Goal: Task Accomplishment & Management: Manage account settings

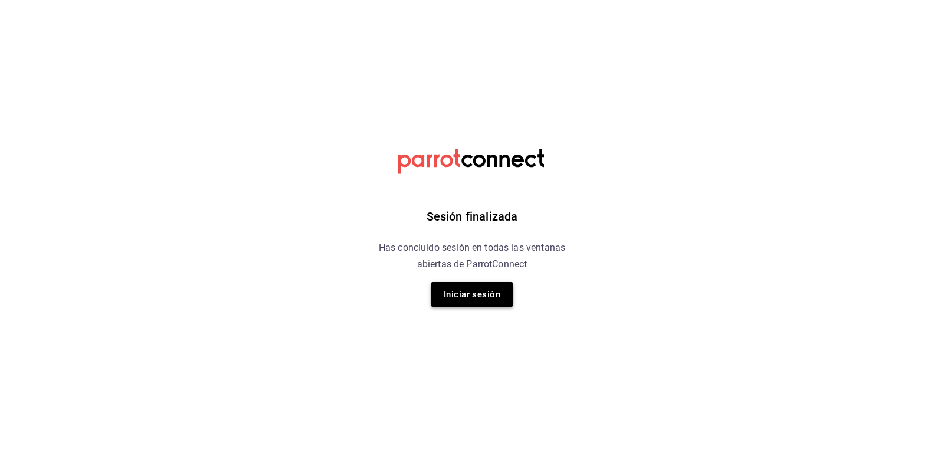
click at [479, 291] on button "Iniciar sesión" at bounding box center [472, 294] width 83 height 25
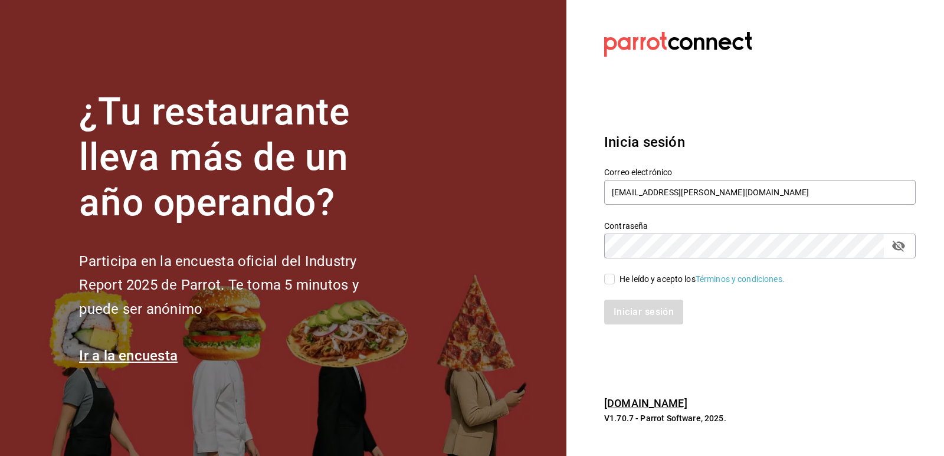
click at [611, 277] on input "He leído y acepto los Términos y condiciones." at bounding box center [609, 279] width 11 height 11
checkbox input "true"
click at [636, 307] on button "Iniciar sesión" at bounding box center [644, 312] width 80 height 25
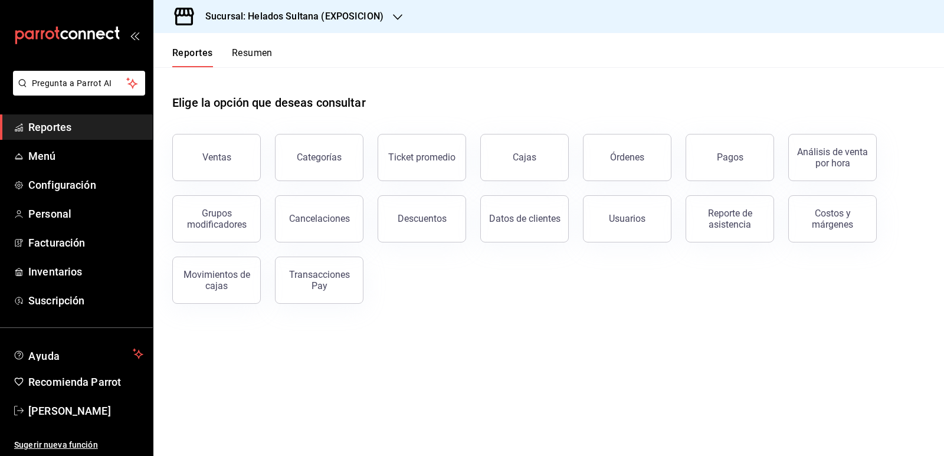
click at [330, 18] on h3 "Sucursal: Helados Sultana (EXPOSICION)" at bounding box center [290, 16] width 188 height 14
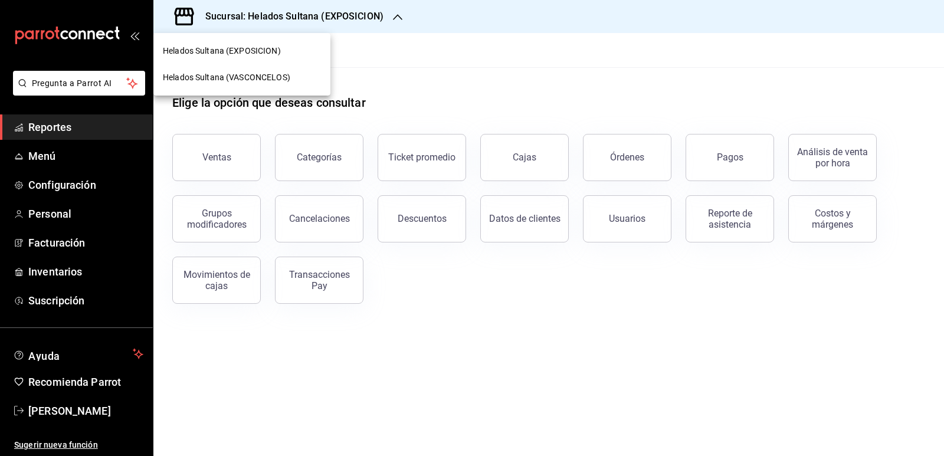
click at [273, 74] on span "Helados Sultana (VASCONCELOS)" at bounding box center [226, 77] width 127 height 12
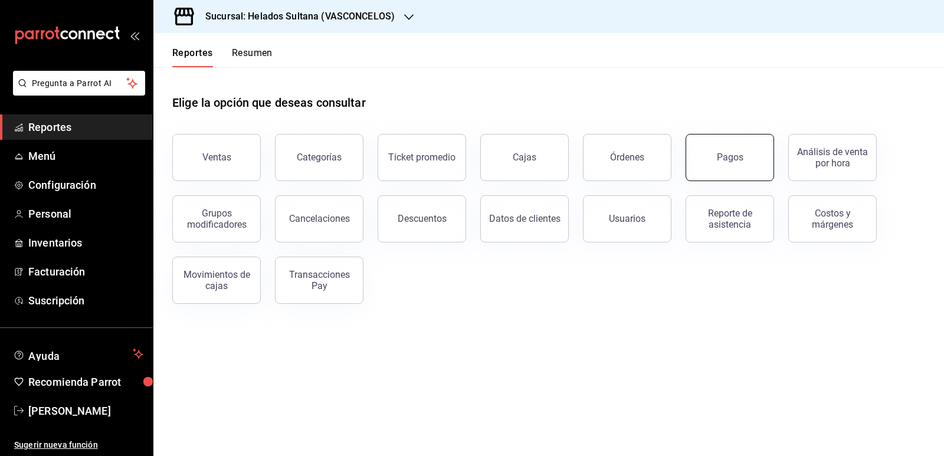
click at [722, 169] on button "Pagos" at bounding box center [730, 157] width 89 height 47
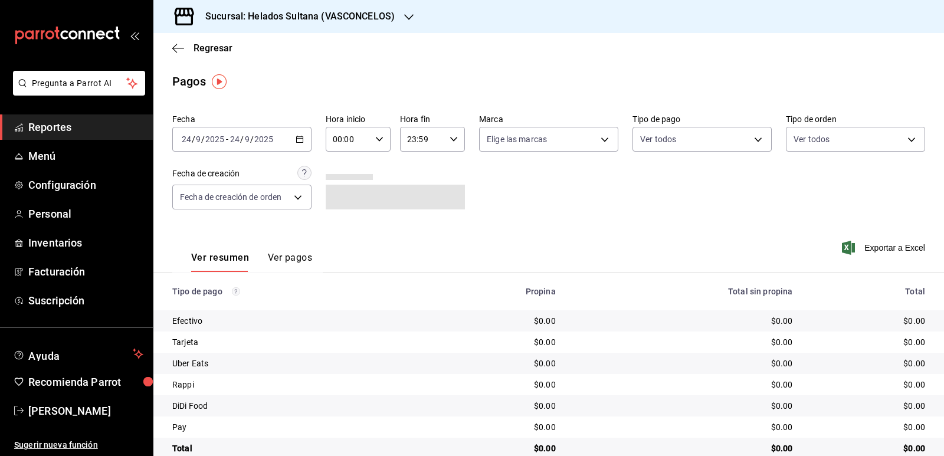
click at [297, 142] on icon "button" at bounding box center [300, 139] width 8 height 8
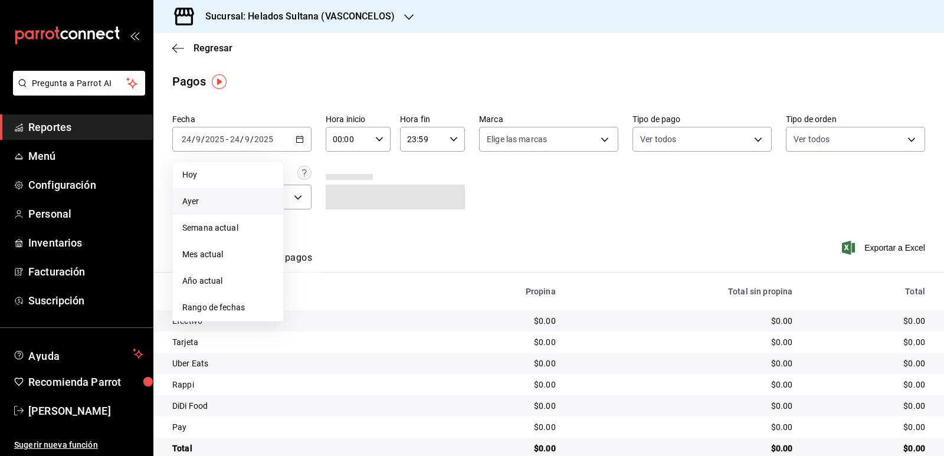
click at [208, 198] on span "Ayer" at bounding box center [227, 201] width 91 height 12
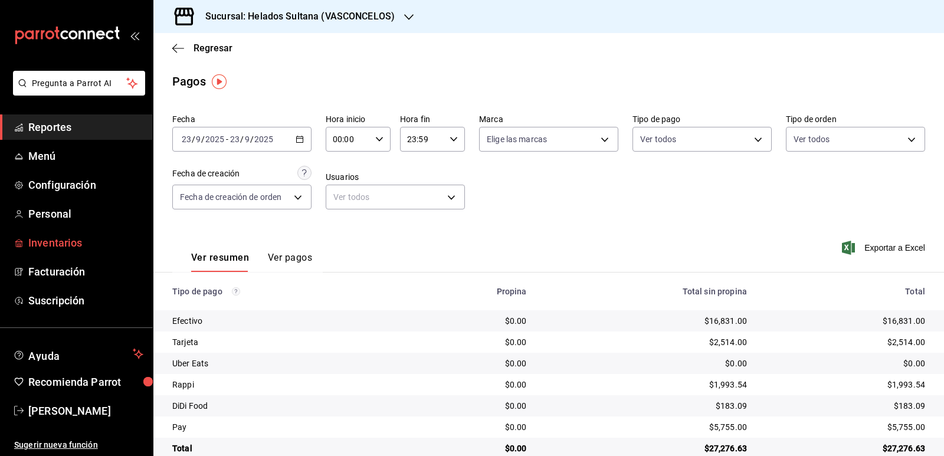
click at [56, 241] on span "Inventarios" at bounding box center [85, 243] width 115 height 16
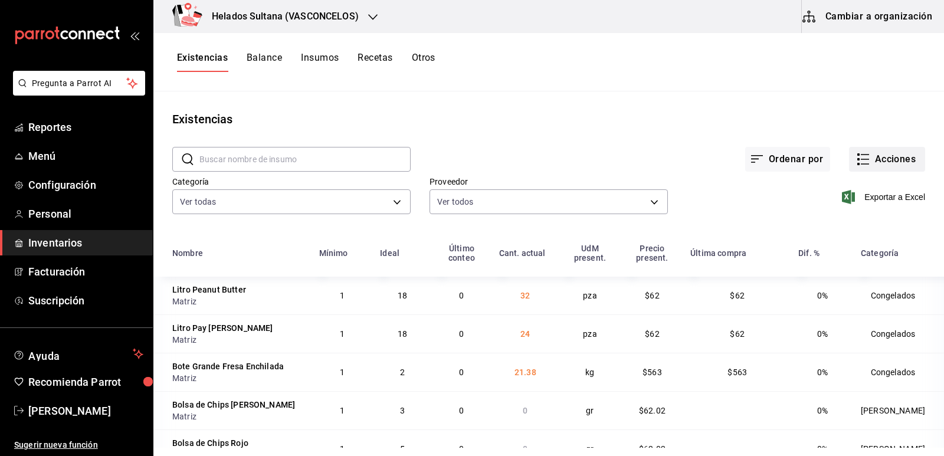
click at [866, 162] on button "Acciones" at bounding box center [887, 159] width 76 height 25
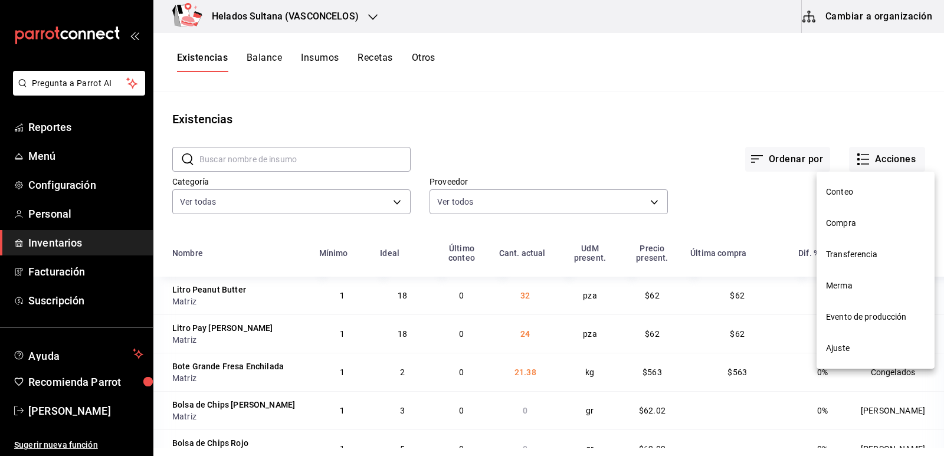
click at [842, 342] on span "Ajuste" at bounding box center [875, 348] width 99 height 12
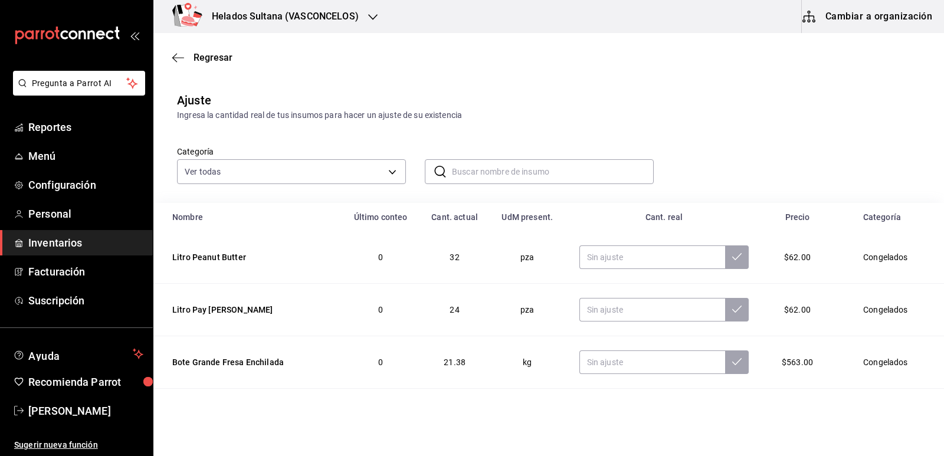
click at [500, 181] on input "text" at bounding box center [553, 172] width 202 height 24
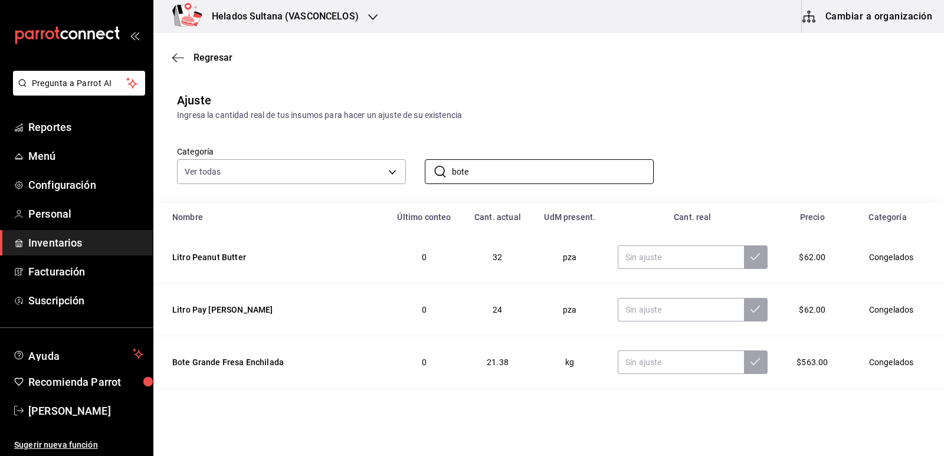
type input "bote"
click at [626, 104] on div "Ajuste Ingresa la cantidad real de tus insumos para hacer un ajuste de su exist…" at bounding box center [548, 106] width 791 height 30
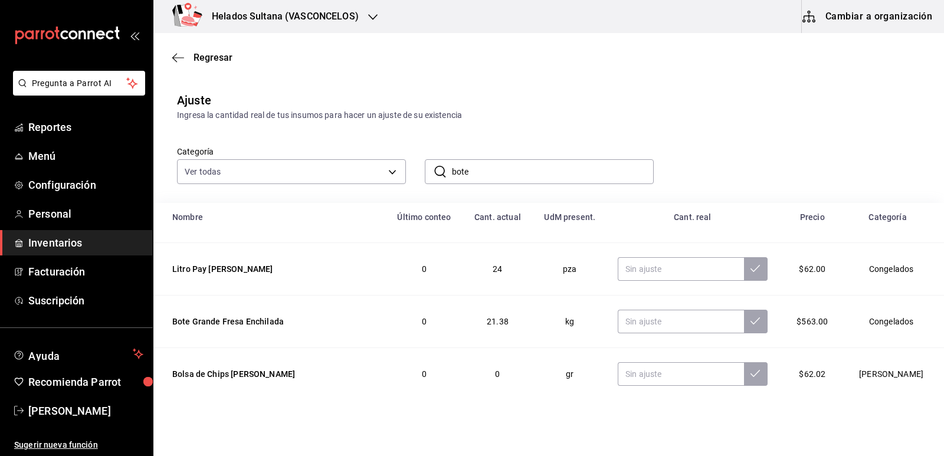
scroll to position [59, 0]
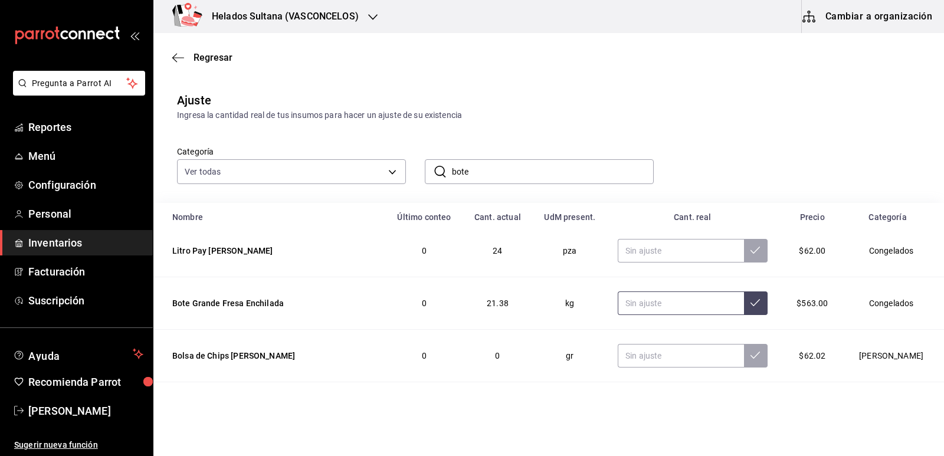
click at [658, 307] on input "text" at bounding box center [681, 304] width 126 height 24
type input "15.00"
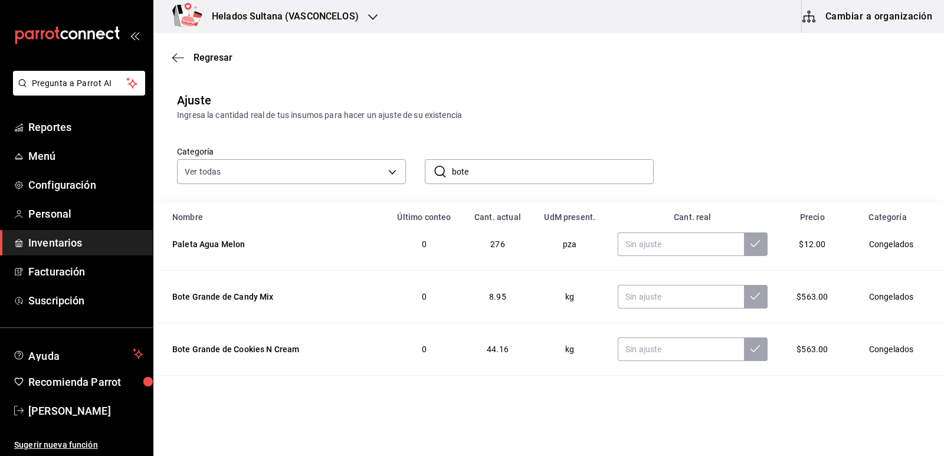
scroll to position [295, 0]
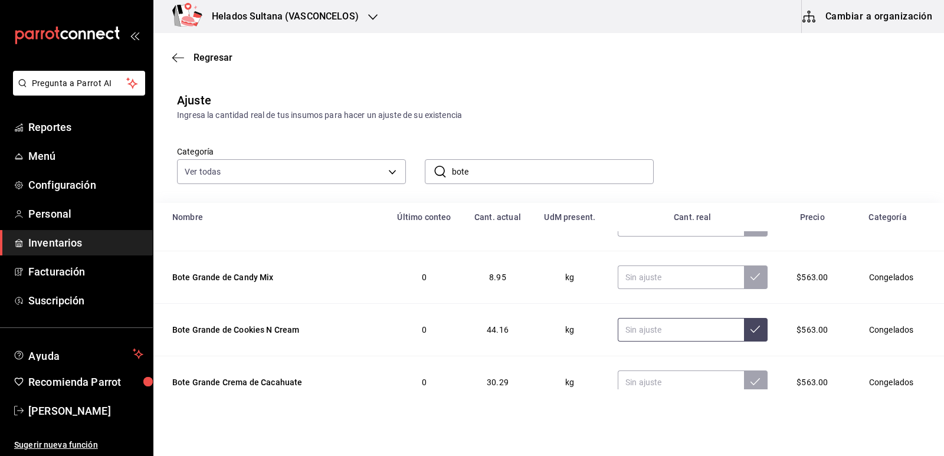
click at [660, 330] on input "text" at bounding box center [681, 330] width 126 height 24
type input "14.00"
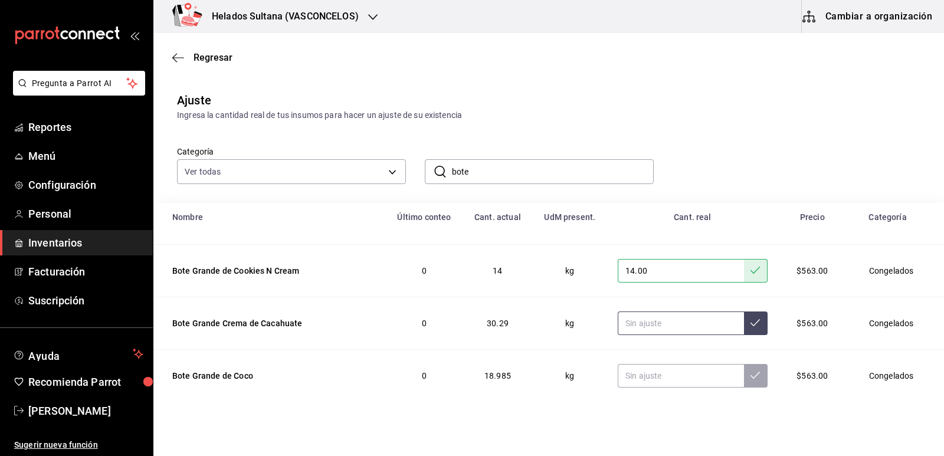
click at [672, 319] on input "text" at bounding box center [681, 324] width 126 height 24
type input "7.00"
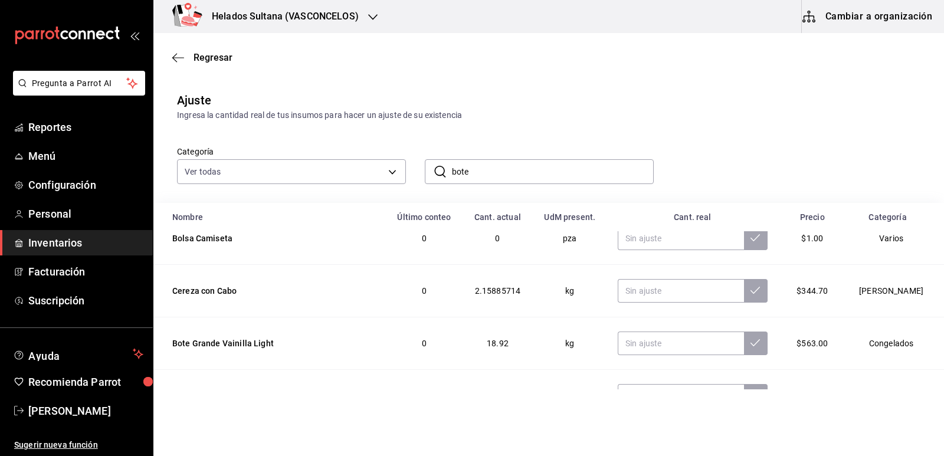
scroll to position [708, 0]
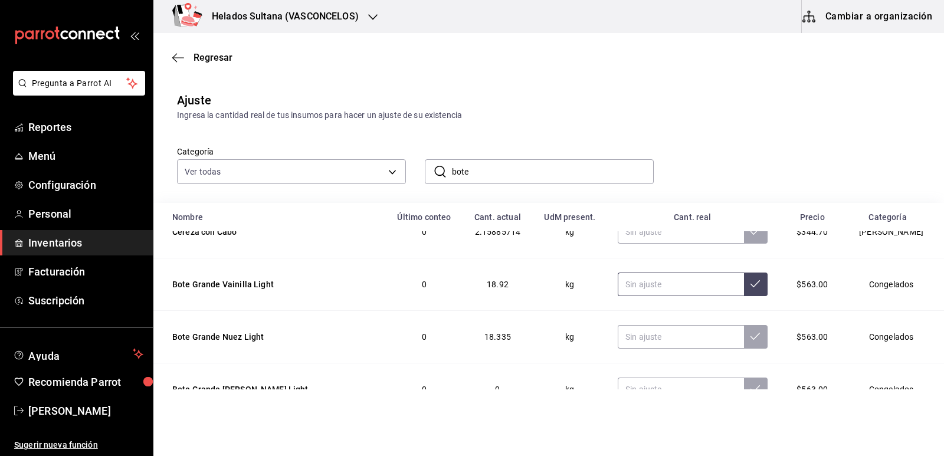
click at [636, 284] on input "text" at bounding box center [681, 285] width 126 height 24
type input "7.50"
click at [653, 339] on input "text" at bounding box center [681, 337] width 126 height 24
type input "10.00"
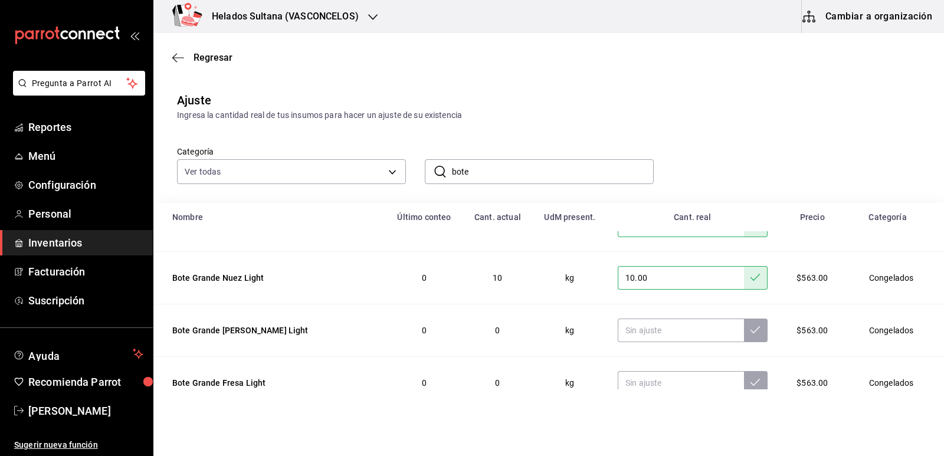
scroll to position [885, 0]
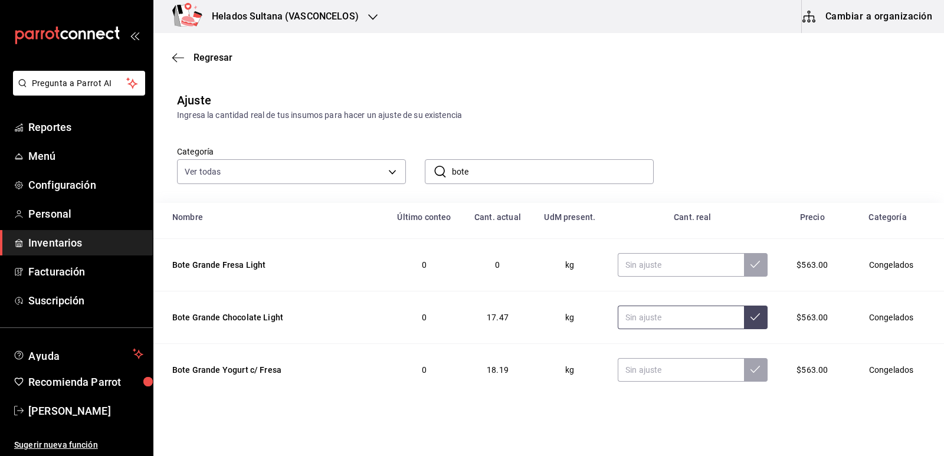
click at [653, 319] on input "text" at bounding box center [681, 318] width 126 height 24
type input "12.00"
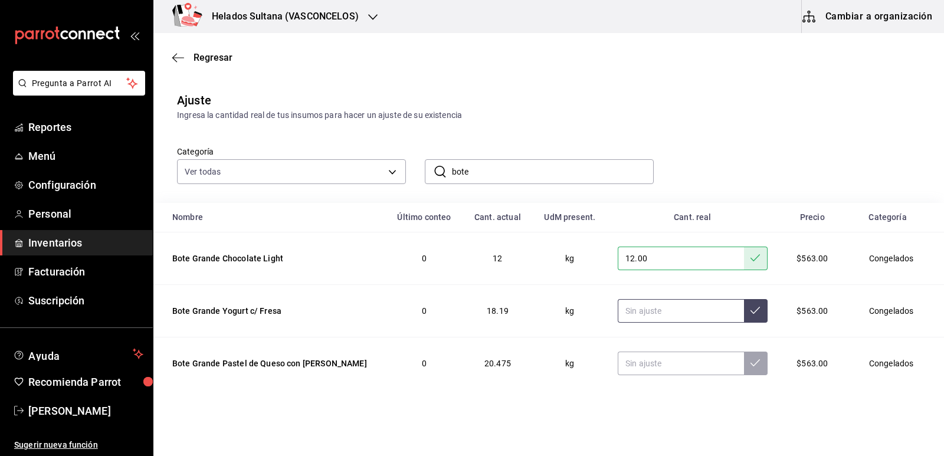
click at [660, 320] on input "text" at bounding box center [681, 311] width 126 height 24
type input "8.00"
click at [649, 362] on input "text" at bounding box center [681, 364] width 126 height 24
type input "14.47"
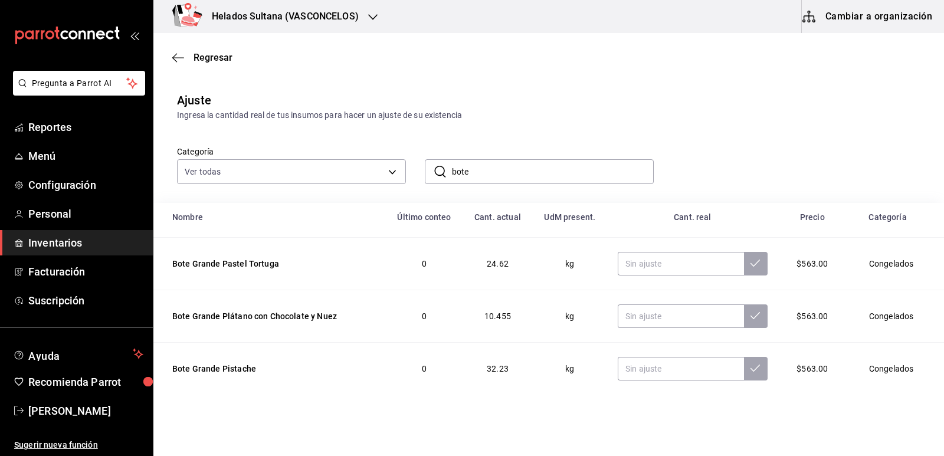
scroll to position [1121, 0]
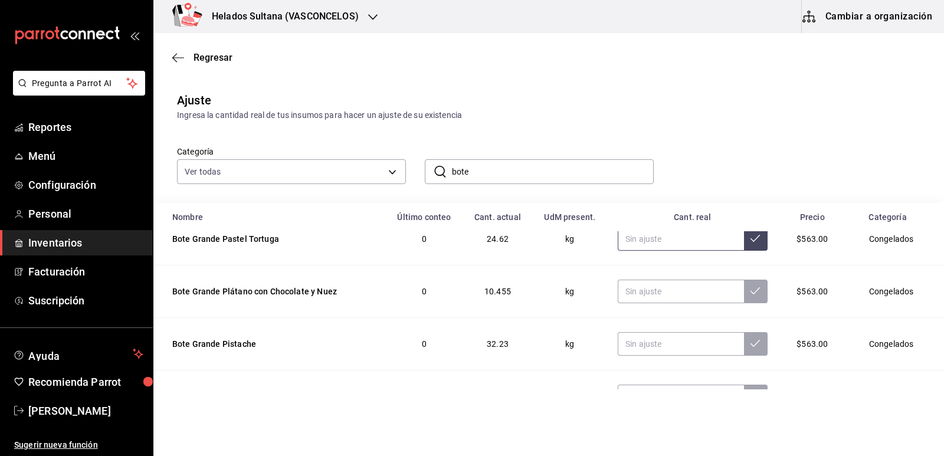
click at [676, 240] on input "text" at bounding box center [681, 239] width 126 height 24
type input "7.60"
click at [657, 295] on input "text" at bounding box center [681, 292] width 126 height 24
type input "7.40"
click at [682, 344] on input "text" at bounding box center [681, 344] width 126 height 24
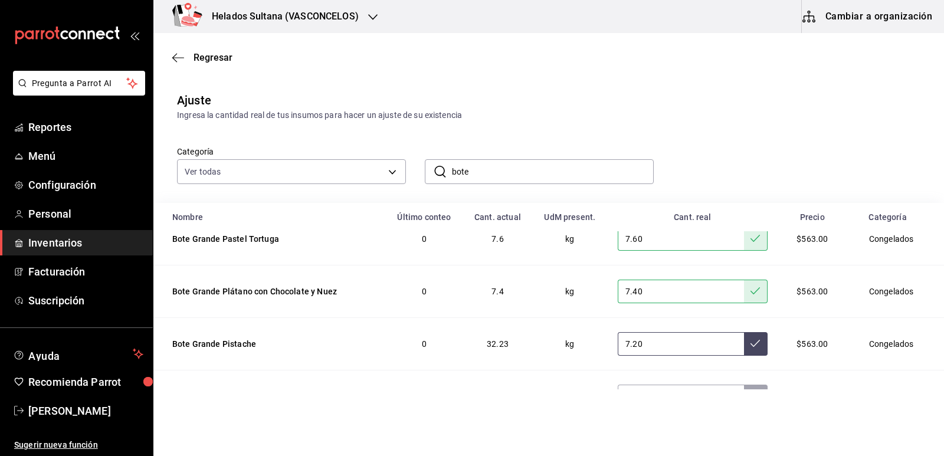
type input "7.20"
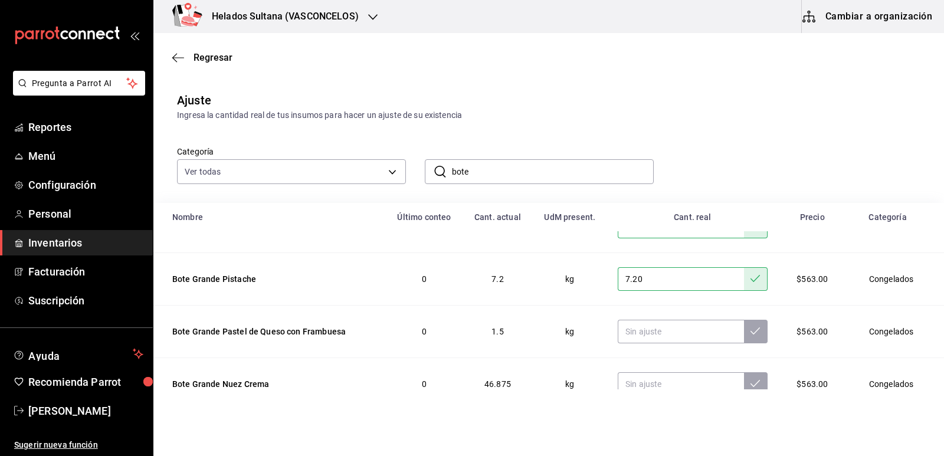
scroll to position [1227, 0]
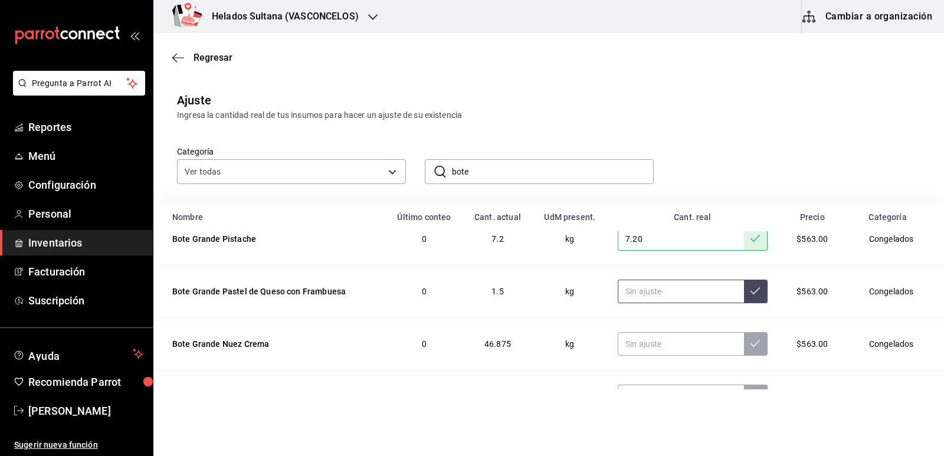
click at [651, 288] on input "text" at bounding box center [681, 292] width 126 height 24
type input "0.00"
click at [651, 339] on input "text" at bounding box center [681, 344] width 126 height 24
type input "21.00"
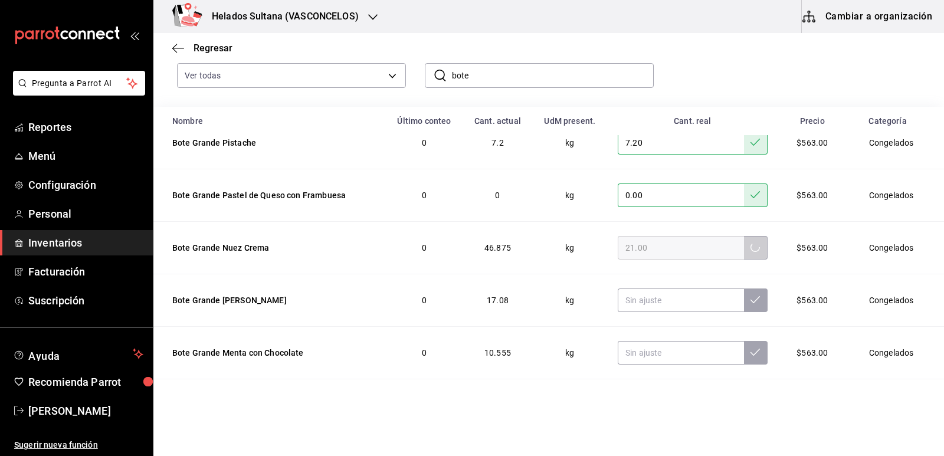
scroll to position [118, 0]
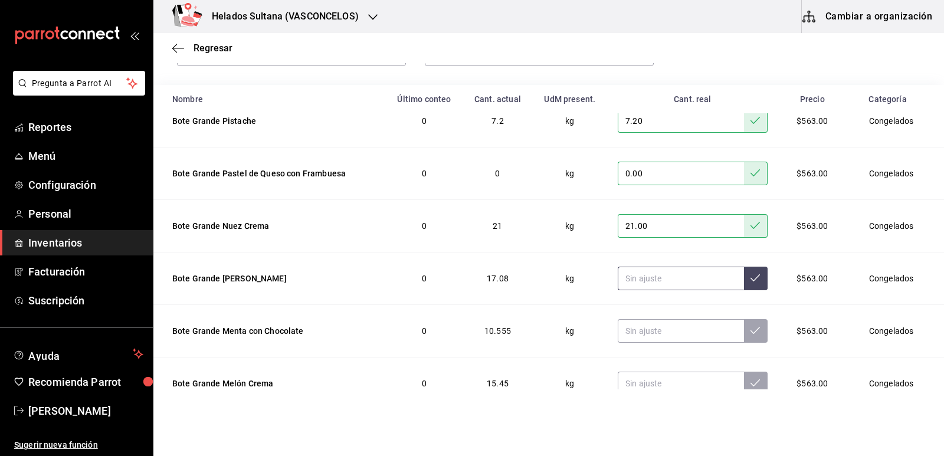
click at [663, 281] on input "text" at bounding box center [681, 279] width 126 height 24
type input "7.20"
click at [666, 333] on input "text" at bounding box center [681, 331] width 126 height 24
type input "7.50"
click at [666, 382] on input "text" at bounding box center [681, 384] width 126 height 24
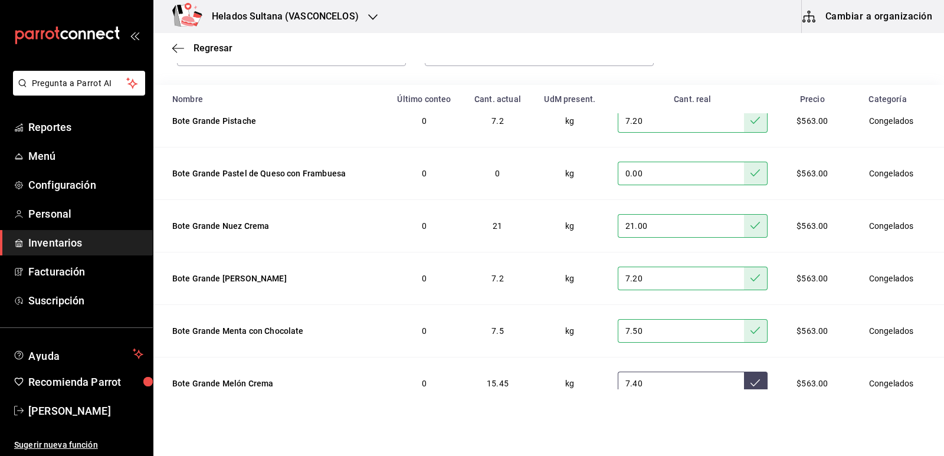
type input "7.40"
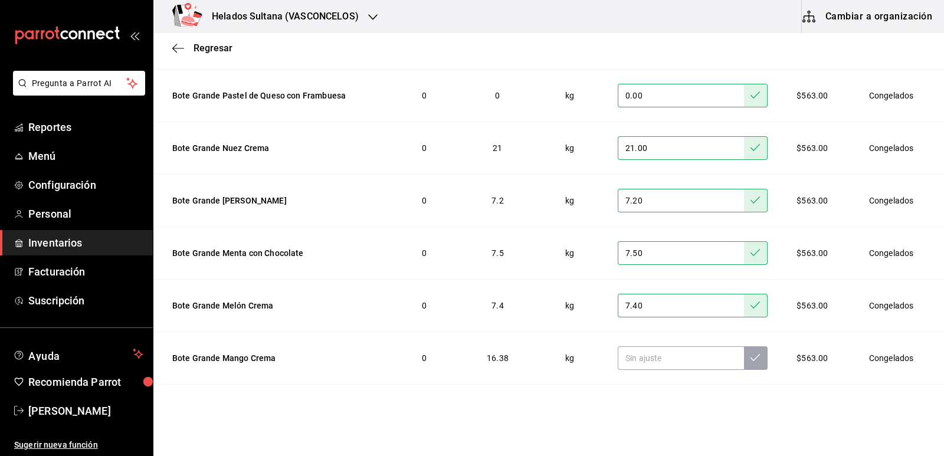
scroll to position [1286, 0]
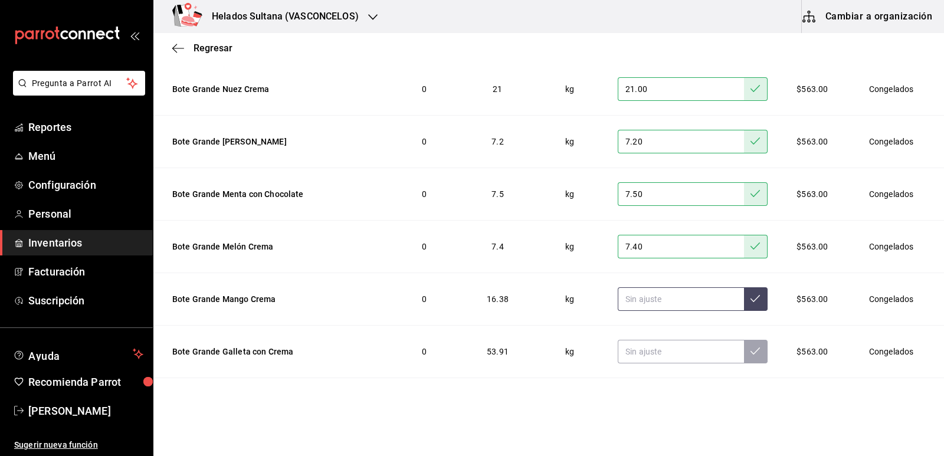
click at [699, 304] on input "text" at bounding box center [681, 299] width 126 height 24
type input "8.00"
click at [682, 350] on input "text" at bounding box center [681, 352] width 126 height 24
type input "14.00"
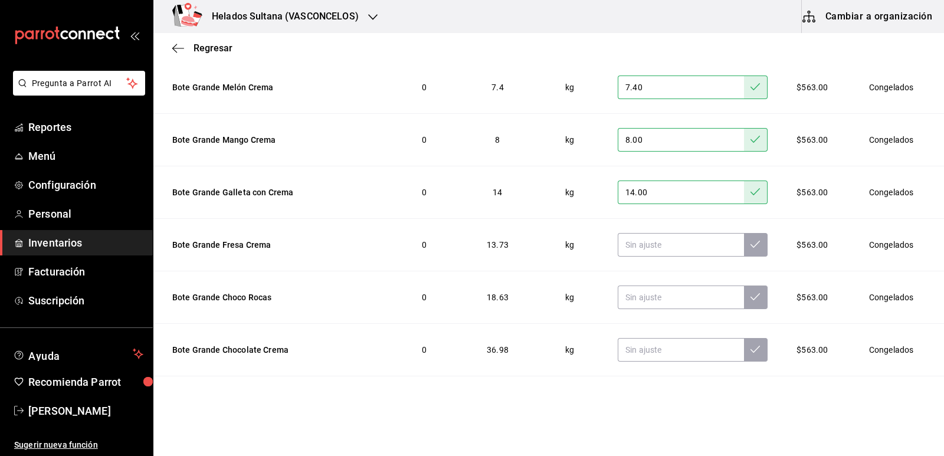
scroll to position [1463, 0]
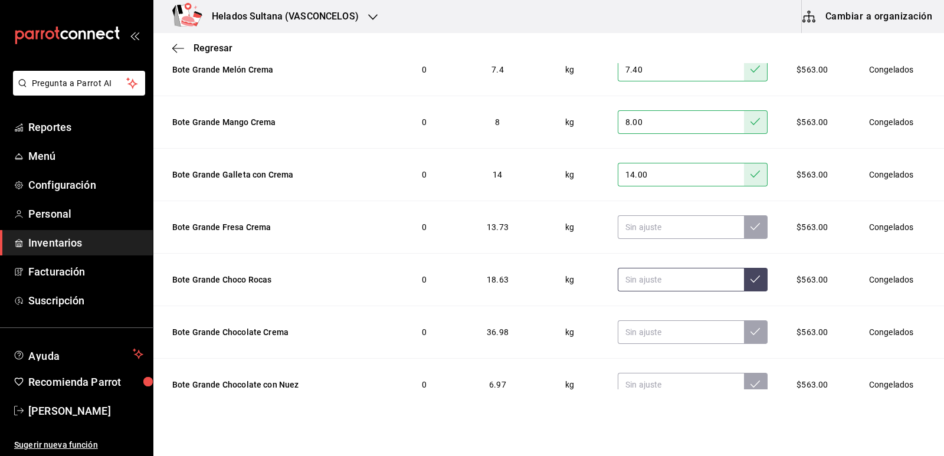
click at [659, 281] on input "text" at bounding box center [681, 280] width 126 height 24
type input "8.60"
click at [646, 332] on input "text" at bounding box center [681, 332] width 126 height 24
type input "14.50"
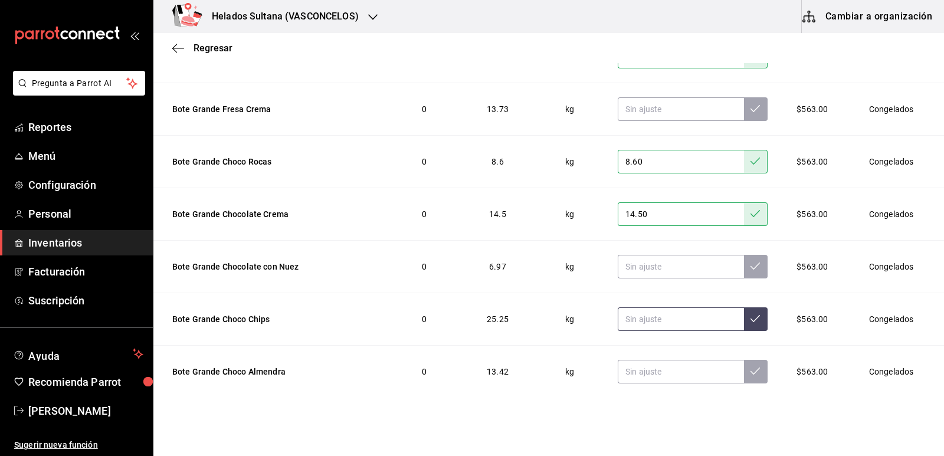
click at [651, 322] on input "text" at bounding box center [681, 319] width 126 height 24
type input "16.25"
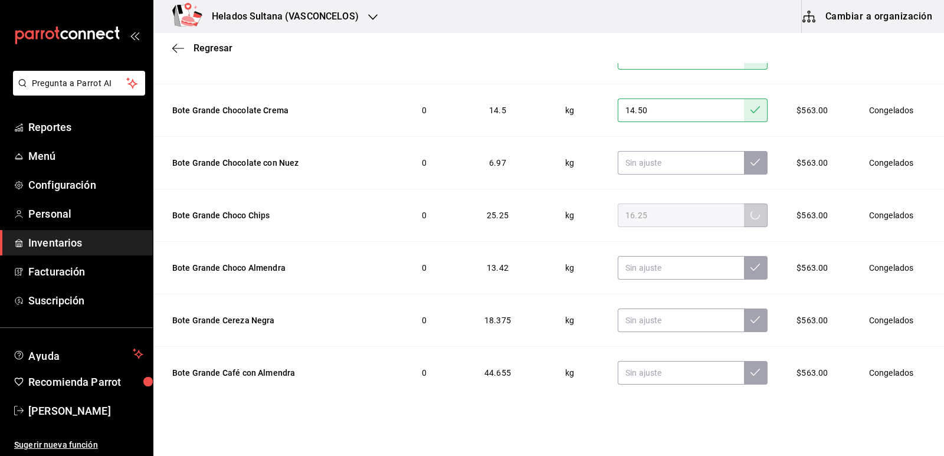
scroll to position [1699, 0]
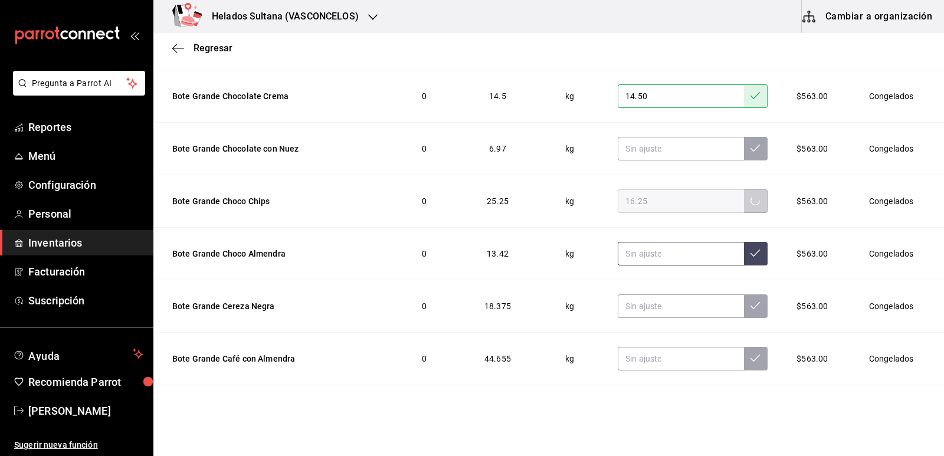
click at [662, 250] on input "text" at bounding box center [681, 254] width 126 height 24
type input "9.42"
click at [672, 300] on input "text" at bounding box center [681, 306] width 126 height 24
type input "9.37"
click at [655, 360] on input "text" at bounding box center [681, 359] width 126 height 24
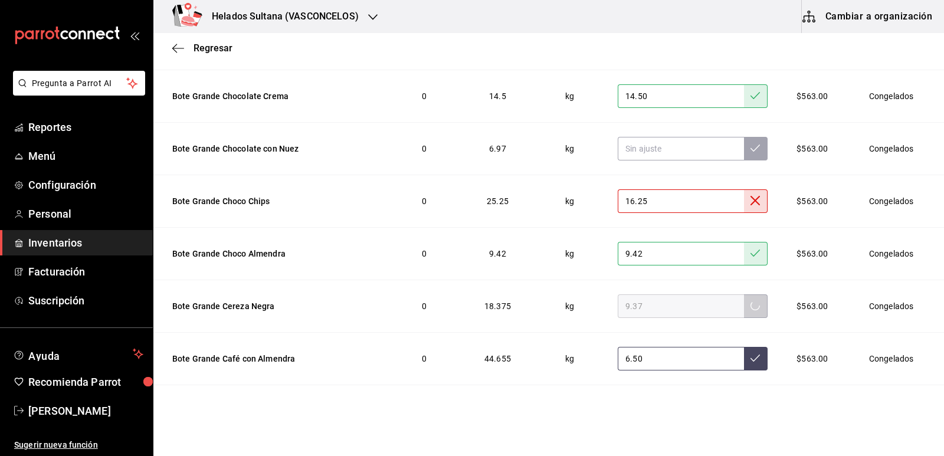
type input "6.50"
click at [666, 201] on input "16.25" at bounding box center [681, 201] width 126 height 24
type input "16.20"
click at [751, 203] on icon at bounding box center [755, 200] width 9 height 9
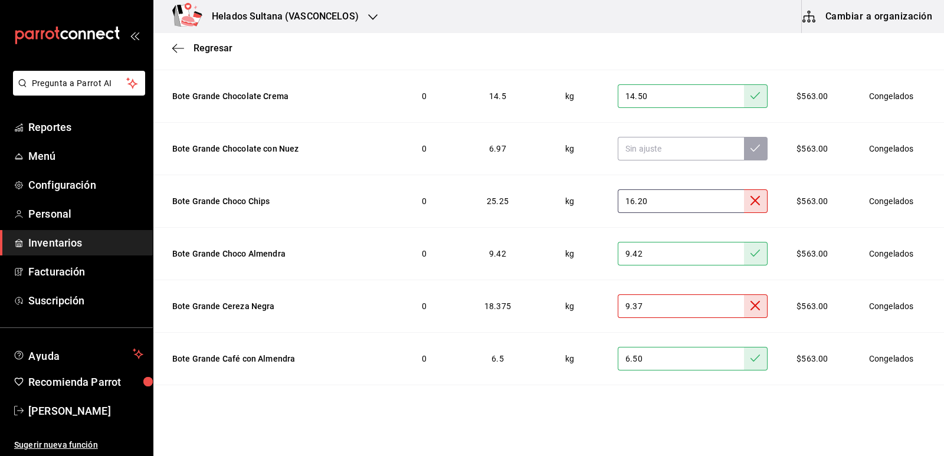
drag, startPoint x: 685, startPoint y: 200, endPoint x: 567, endPoint y: 203, distance: 117.5
click at [567, 203] on tr "Bote Grande Choco Chips 0 25.25 kg 16.20 $563.00 Congelados" at bounding box center [548, 201] width 791 height 53
drag, startPoint x: 646, startPoint y: 307, endPoint x: 618, endPoint y: 306, distance: 27.2
click at [618, 306] on input "9.37" at bounding box center [681, 306] width 126 height 24
click at [752, 204] on icon at bounding box center [755, 200] width 9 height 9
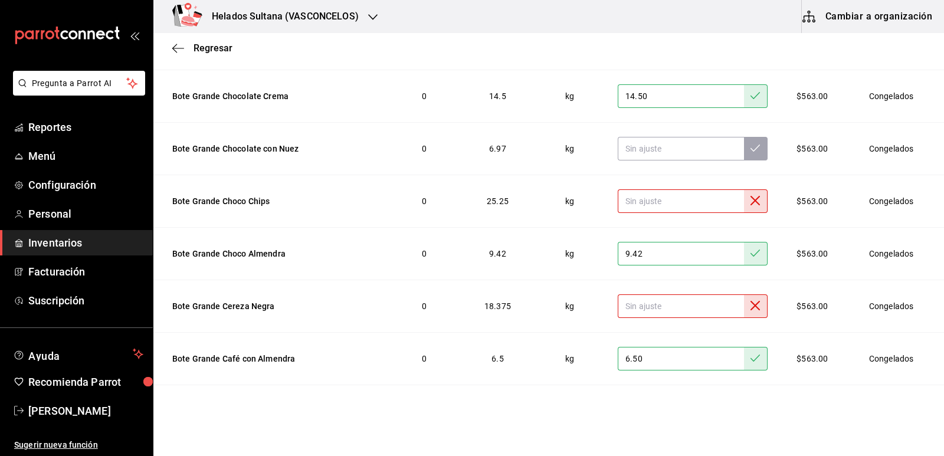
click at [755, 303] on icon at bounding box center [755, 305] width 9 height 9
click at [667, 202] on input "text" at bounding box center [681, 201] width 126 height 24
type input "5.25"
click at [515, 211] on td "25.25" at bounding box center [497, 201] width 77 height 53
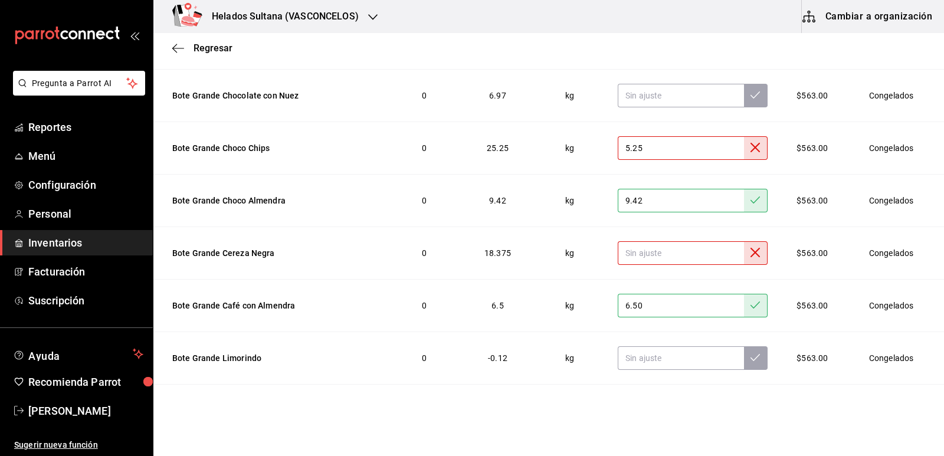
scroll to position [1846, 0]
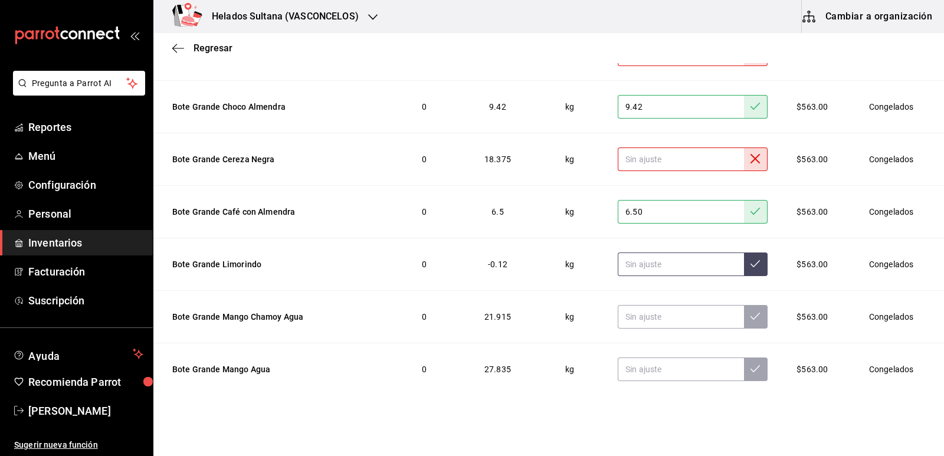
click at [666, 258] on input "text" at bounding box center [681, 265] width 126 height 24
type input "0.00"
click at [661, 319] on input "text" at bounding box center [681, 317] width 126 height 24
type input "16.10"
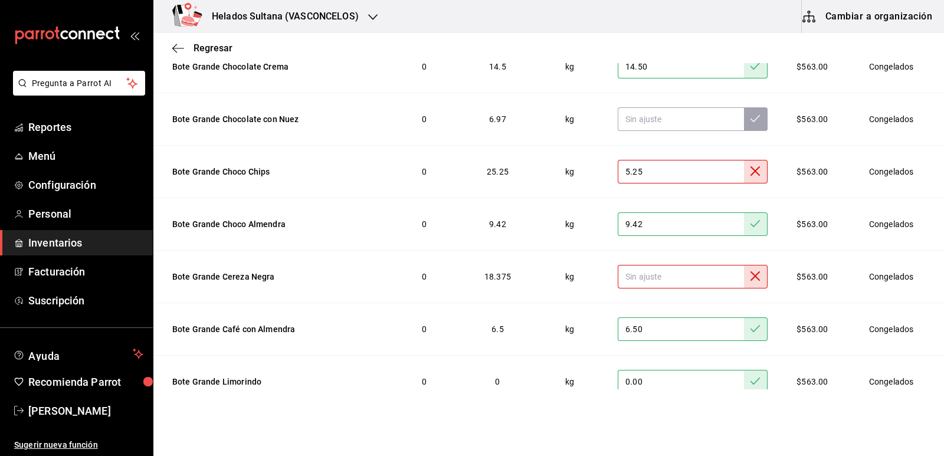
scroll to position [1728, 0]
click at [670, 313] on td "6.50" at bounding box center [693, 330] width 178 height 53
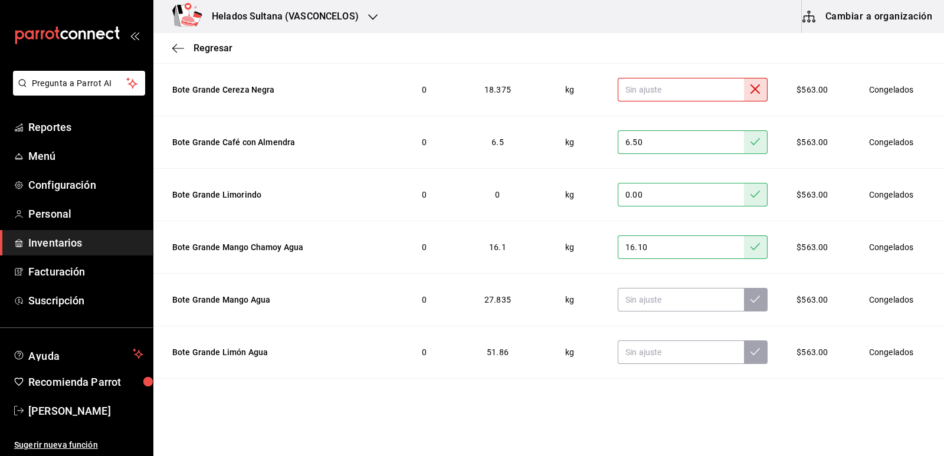
scroll to position [1962, 0]
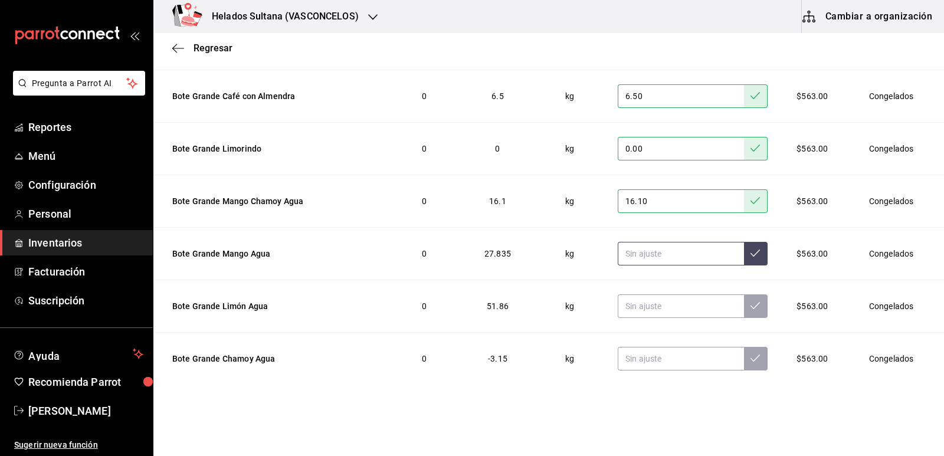
click at [668, 257] on input "text" at bounding box center [681, 254] width 126 height 24
type input "7.80"
click at [670, 312] on input "text" at bounding box center [681, 306] width 126 height 24
type input "6.00"
type input "12.50"
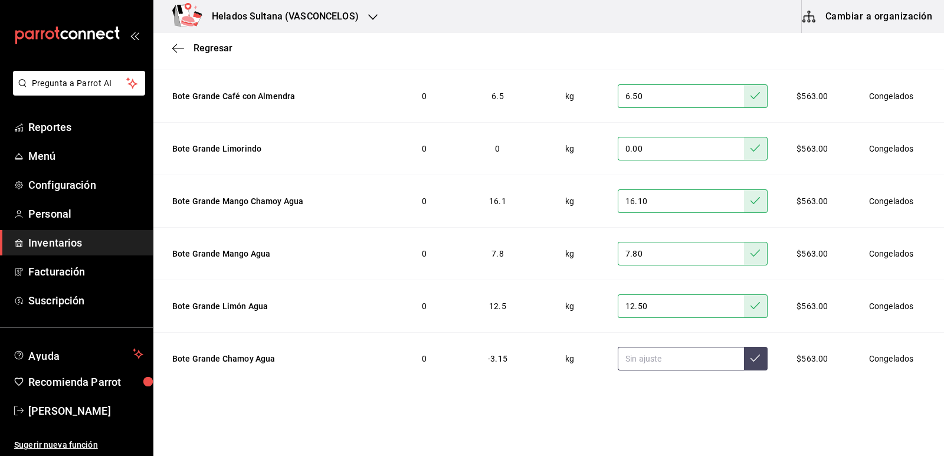
click at [682, 362] on input "text" at bounding box center [681, 359] width 126 height 24
type input "0.00"
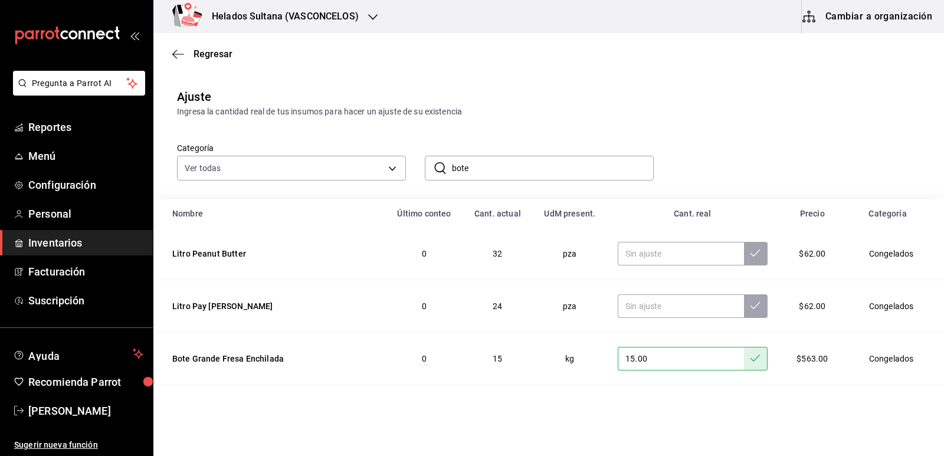
scroll to position [0, 0]
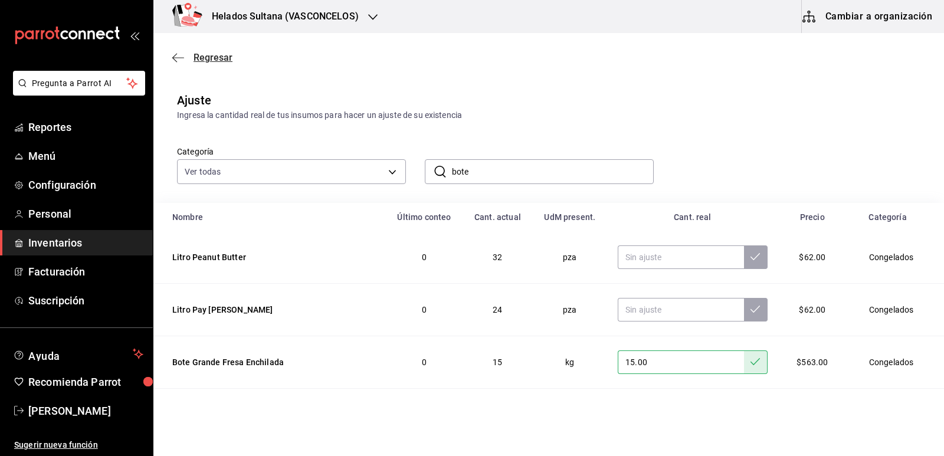
click at [206, 60] on span "Regresar" at bounding box center [213, 57] width 39 height 11
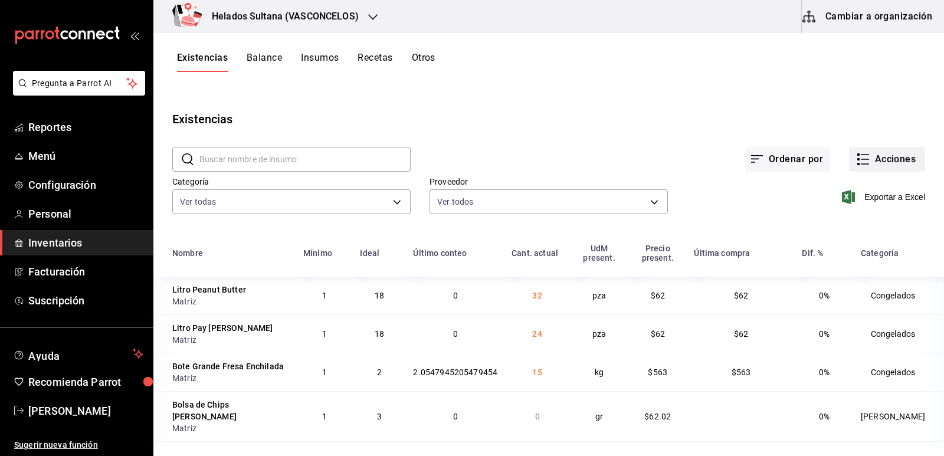
click at [856, 161] on icon "button" at bounding box center [863, 159] width 14 height 14
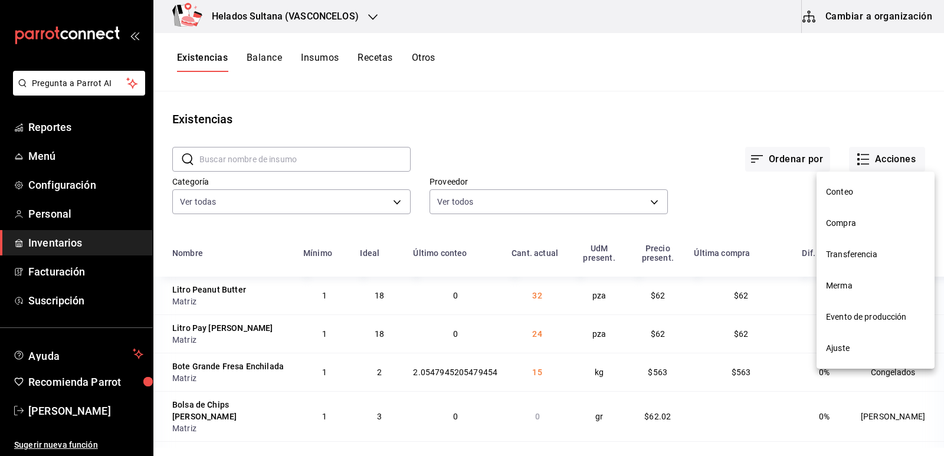
click at [851, 345] on span "Ajuste" at bounding box center [875, 348] width 99 height 12
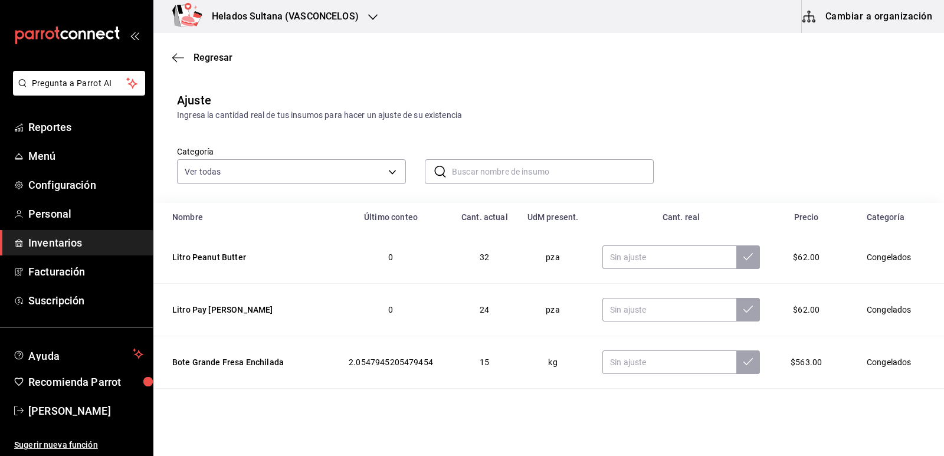
click at [525, 169] on input "text" at bounding box center [553, 172] width 202 height 24
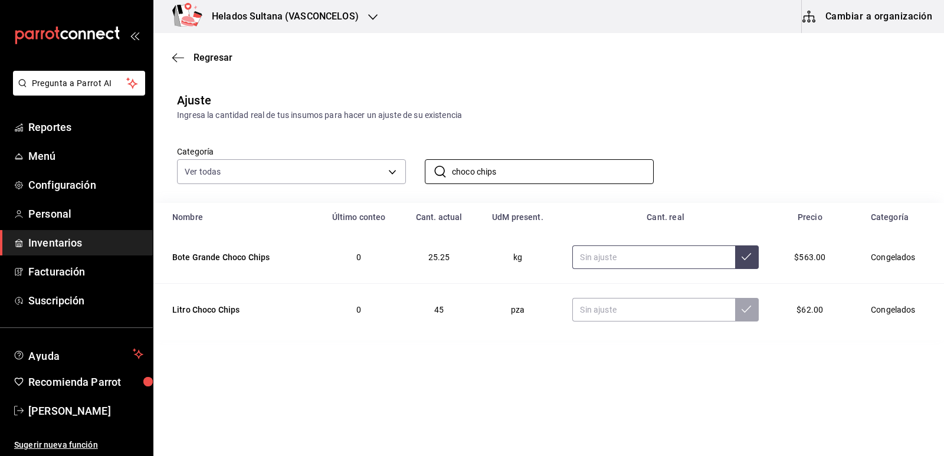
type input "choco chips"
click at [617, 260] on input "text" at bounding box center [653, 257] width 162 height 24
type input "5.20"
click at [525, 173] on input "choco chips" at bounding box center [553, 172] width 202 height 24
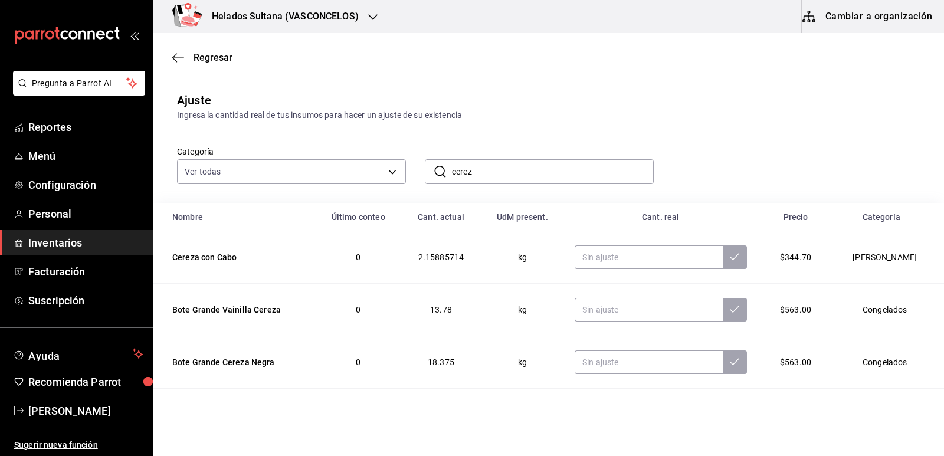
type input "cereza negra"
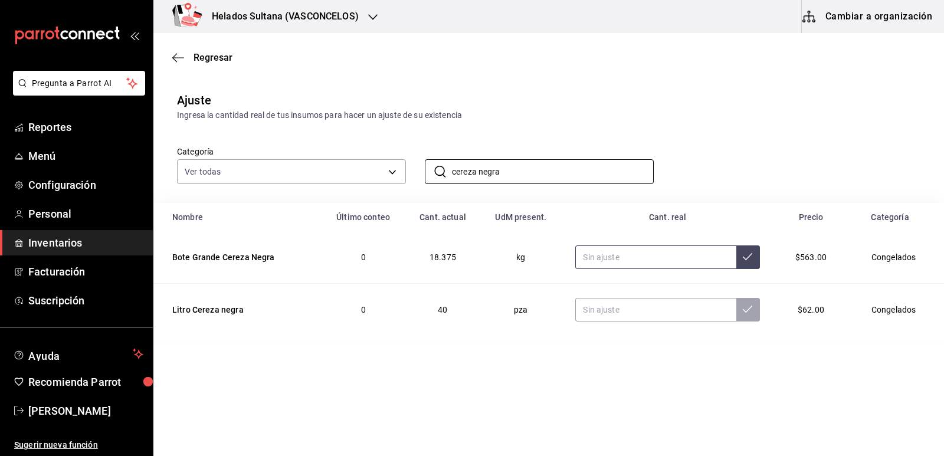
click at [620, 257] on input "text" at bounding box center [655, 257] width 161 height 24
type input "8.30"
click at [43, 131] on span "Reportes" at bounding box center [85, 127] width 115 height 16
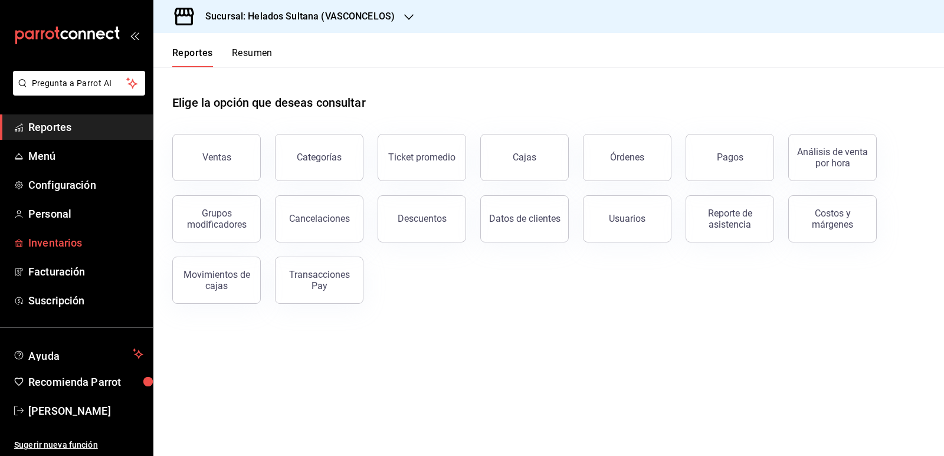
click at [60, 245] on span "Inventarios" at bounding box center [85, 243] width 115 height 16
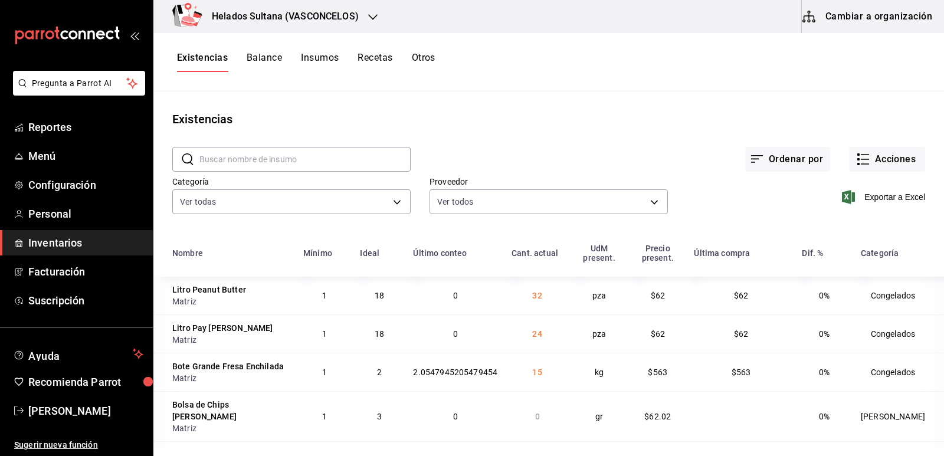
click at [275, 60] on button "Balance" at bounding box center [264, 62] width 35 height 20
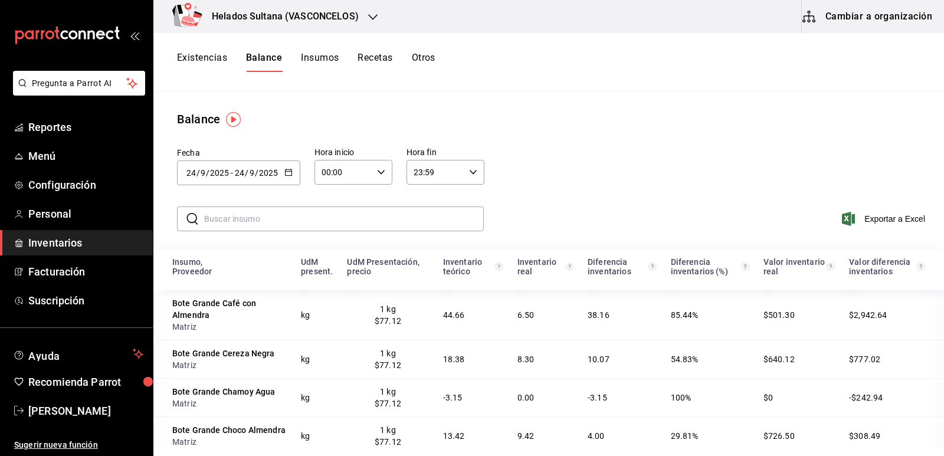
click at [595, 147] on div "Fecha [DATE] [DATE] - [DATE] [DATE] Hora inicio 00:00 Hora inicio Hora fin 23:5…" at bounding box center [548, 165] width 791 height 74
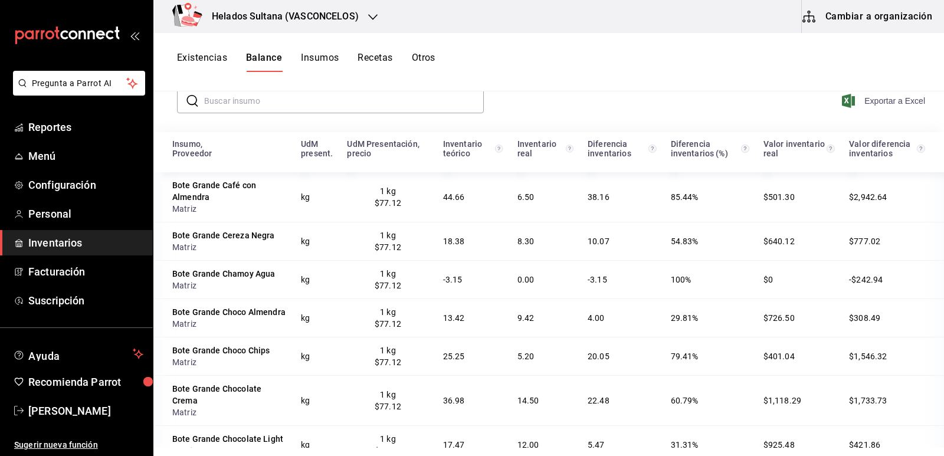
click at [871, 99] on span "Exportar a Excel" at bounding box center [884, 101] width 81 height 14
